Goal: Find specific page/section

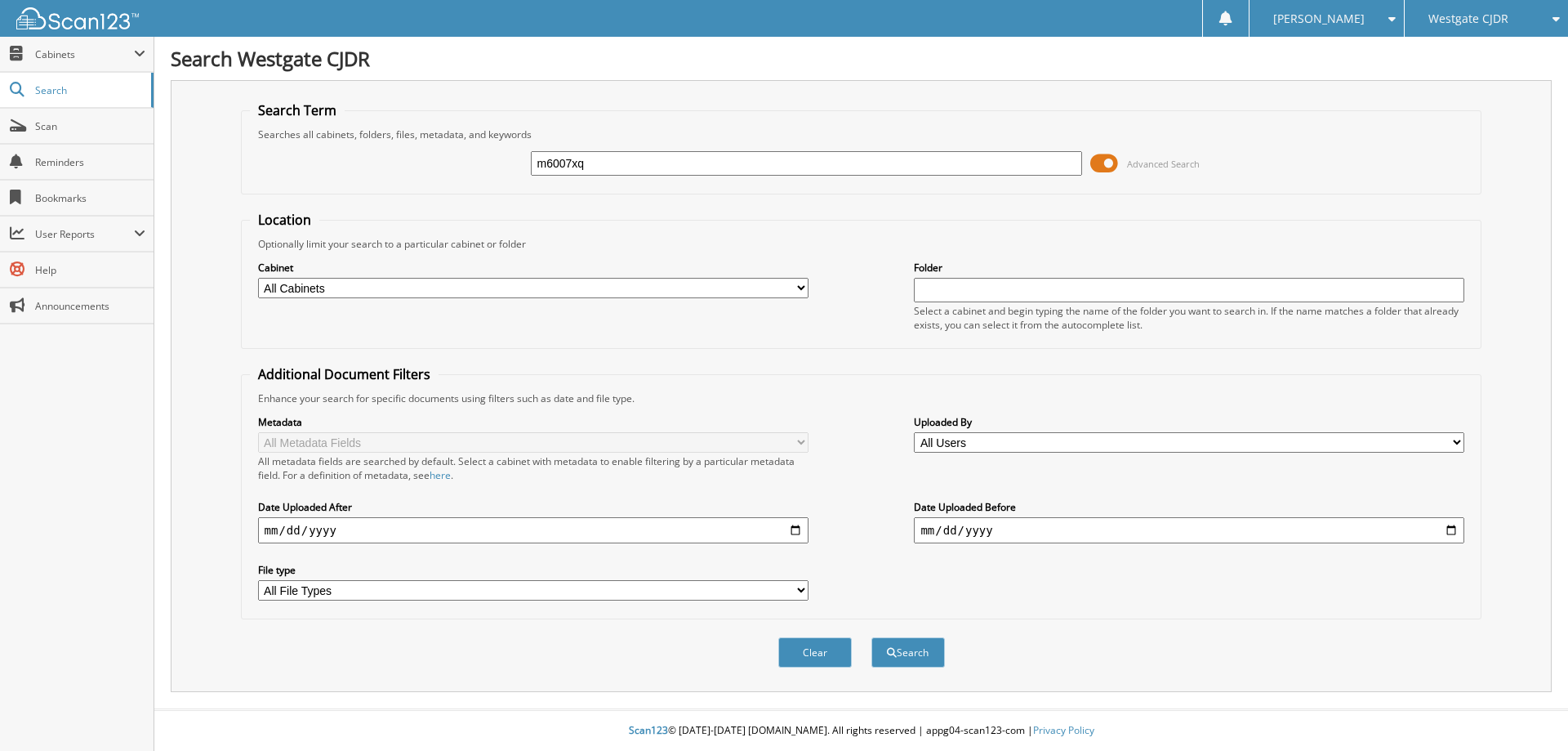
type input "m6007xq"
click at [871, 637] on button "Search" at bounding box center [908, 652] width 74 height 30
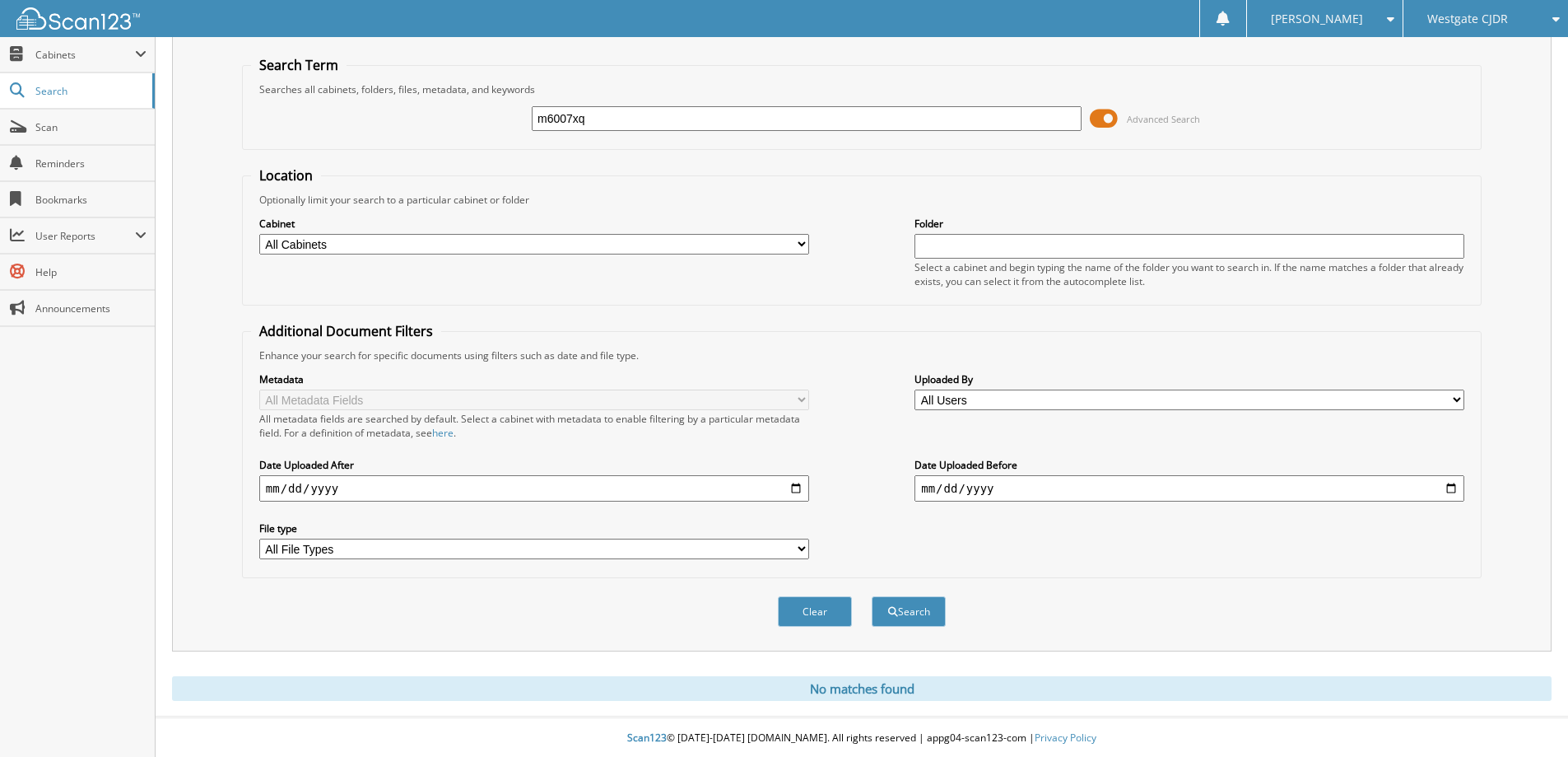
scroll to position [49, 0]
click at [37, 56] on span "Cabinets" at bounding box center [85, 55] width 99 height 14
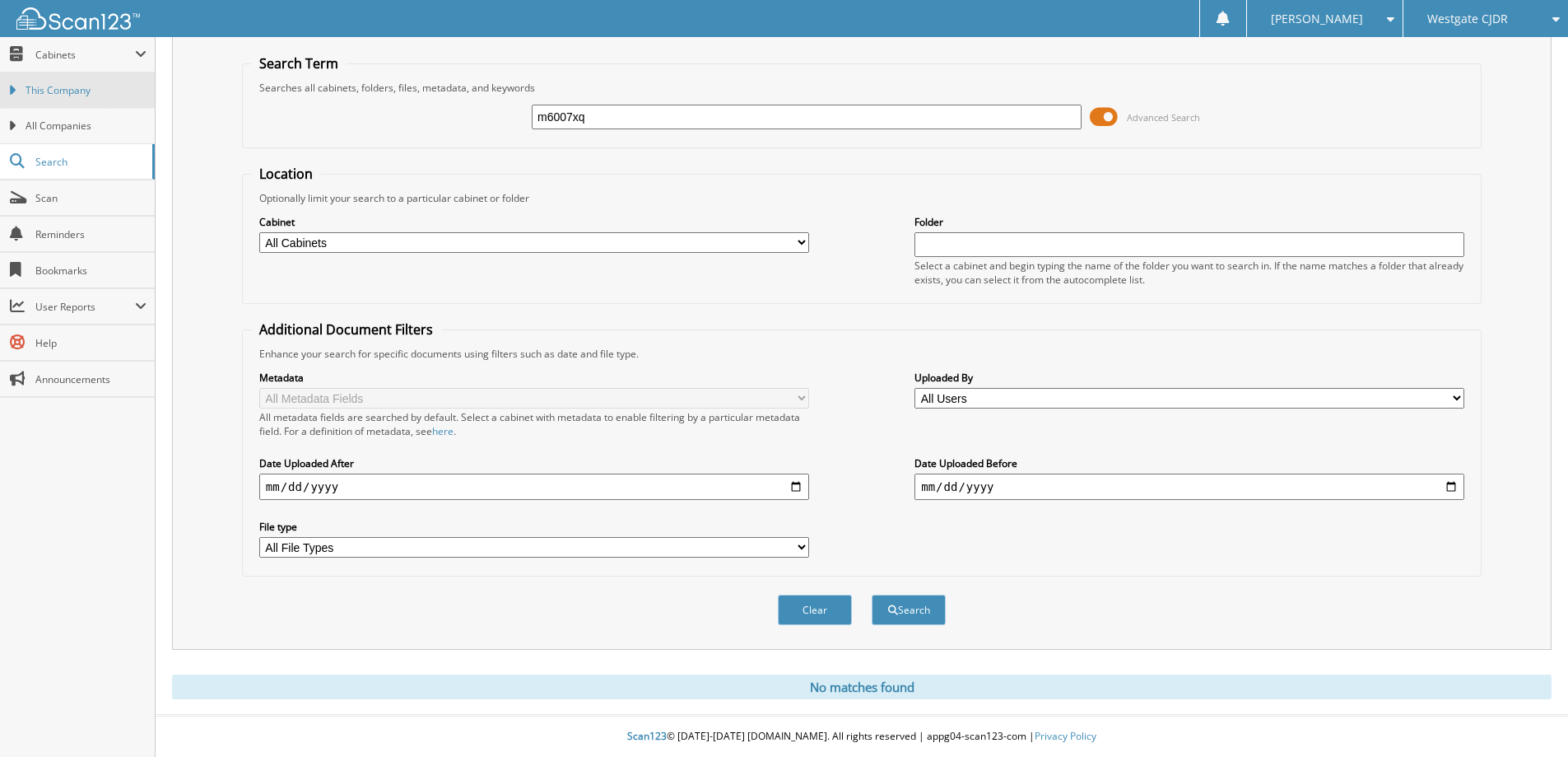
click at [59, 99] on link "This Company" at bounding box center [77, 91] width 155 height 35
